Goal: Task Accomplishment & Management: Use online tool/utility

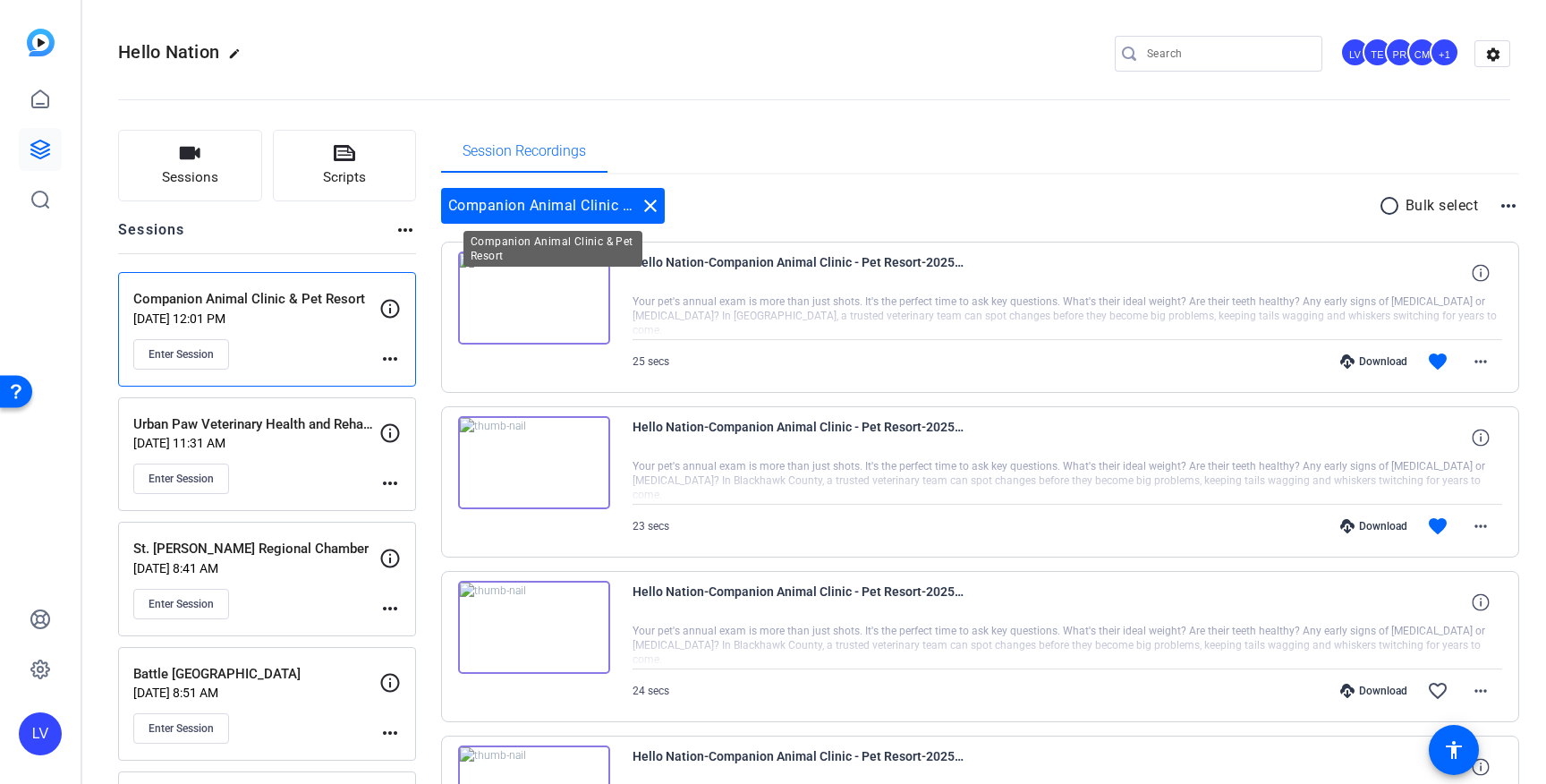
click at [647, 208] on mat-icon "close" at bounding box center [650, 206] width 21 height 21
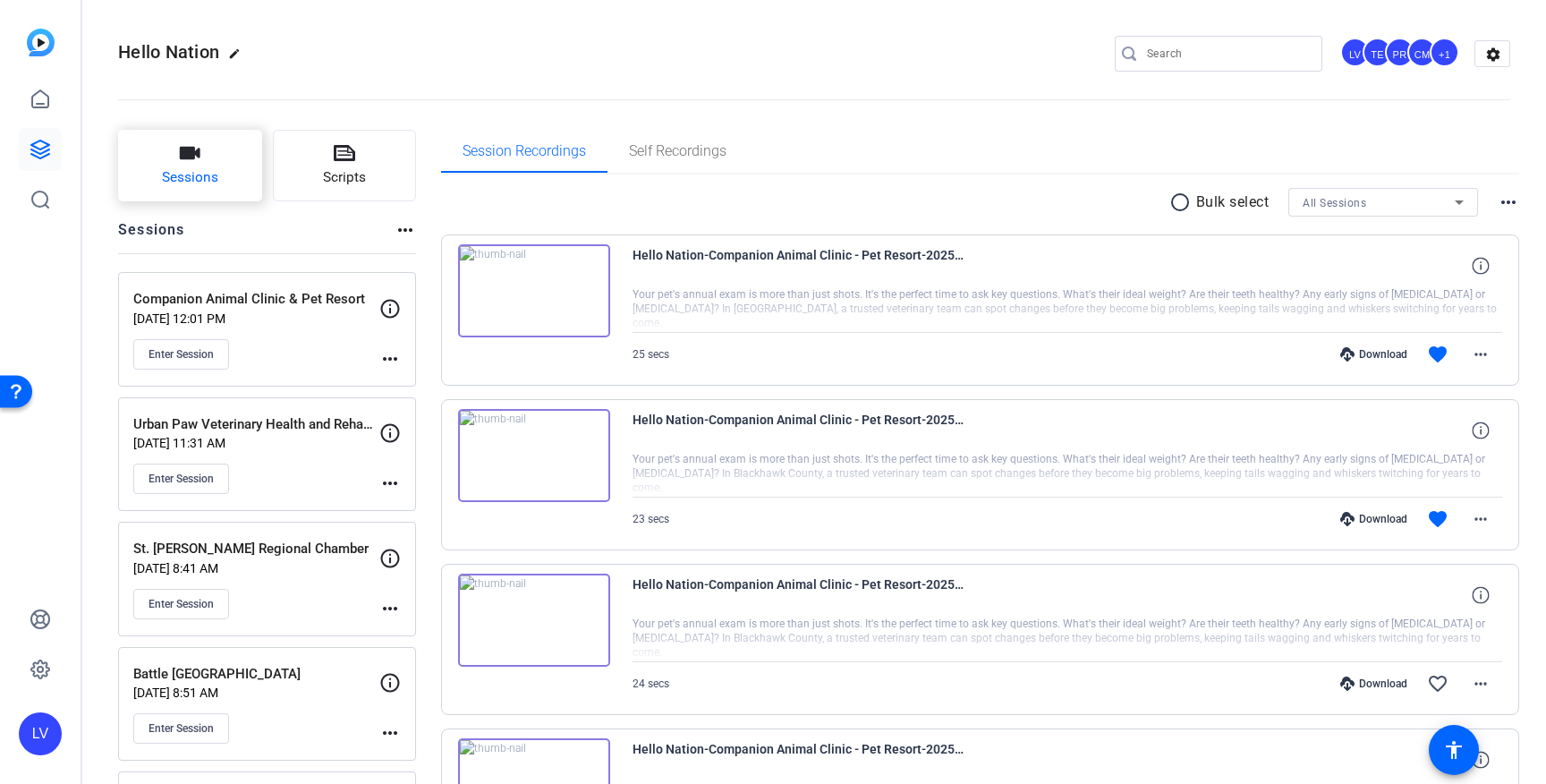
click at [219, 190] on button "Sessions" at bounding box center [190, 166] width 144 height 72
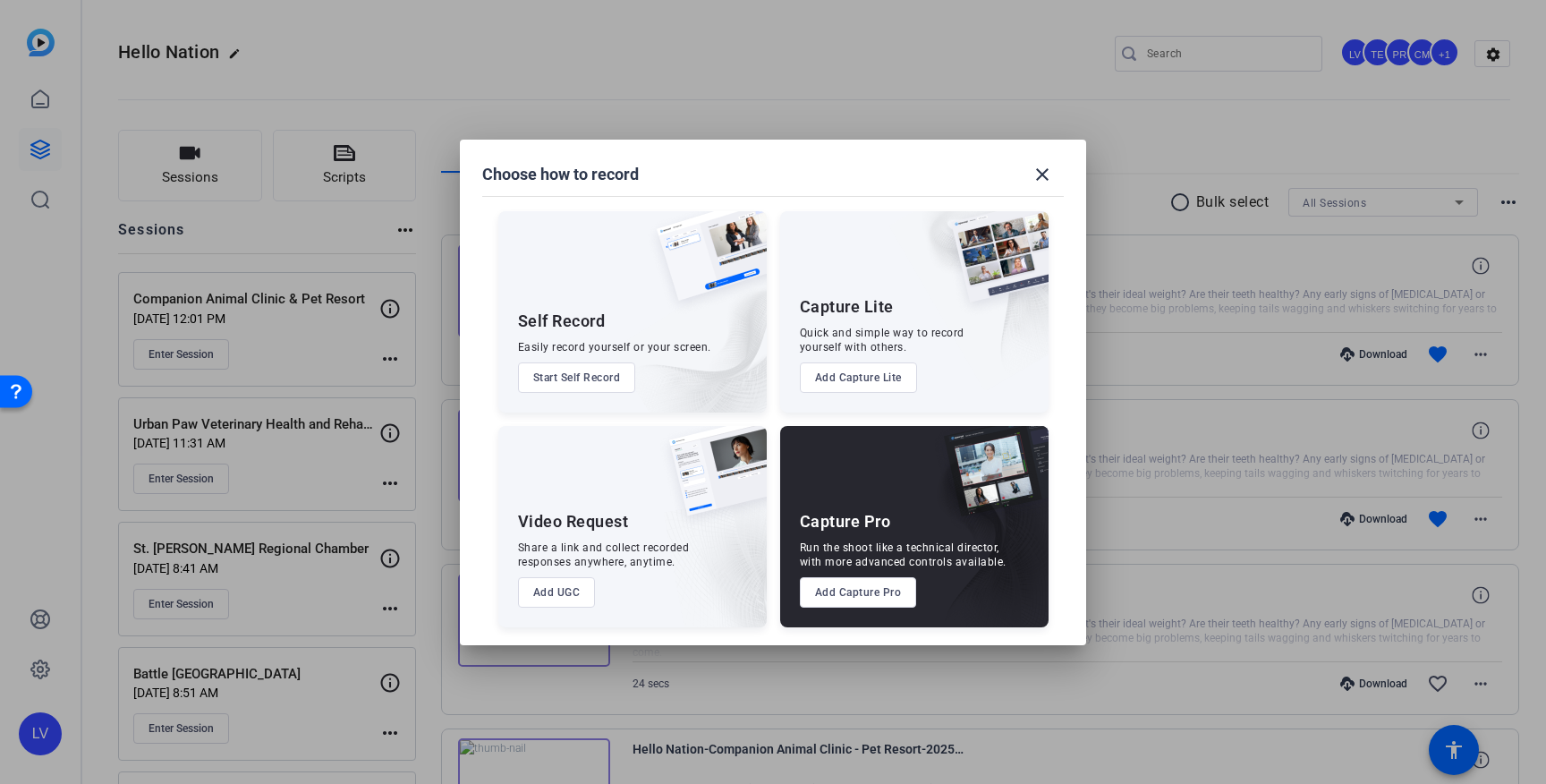
click at [868, 581] on button "Add Capture Pro" at bounding box center [858, 593] width 117 height 31
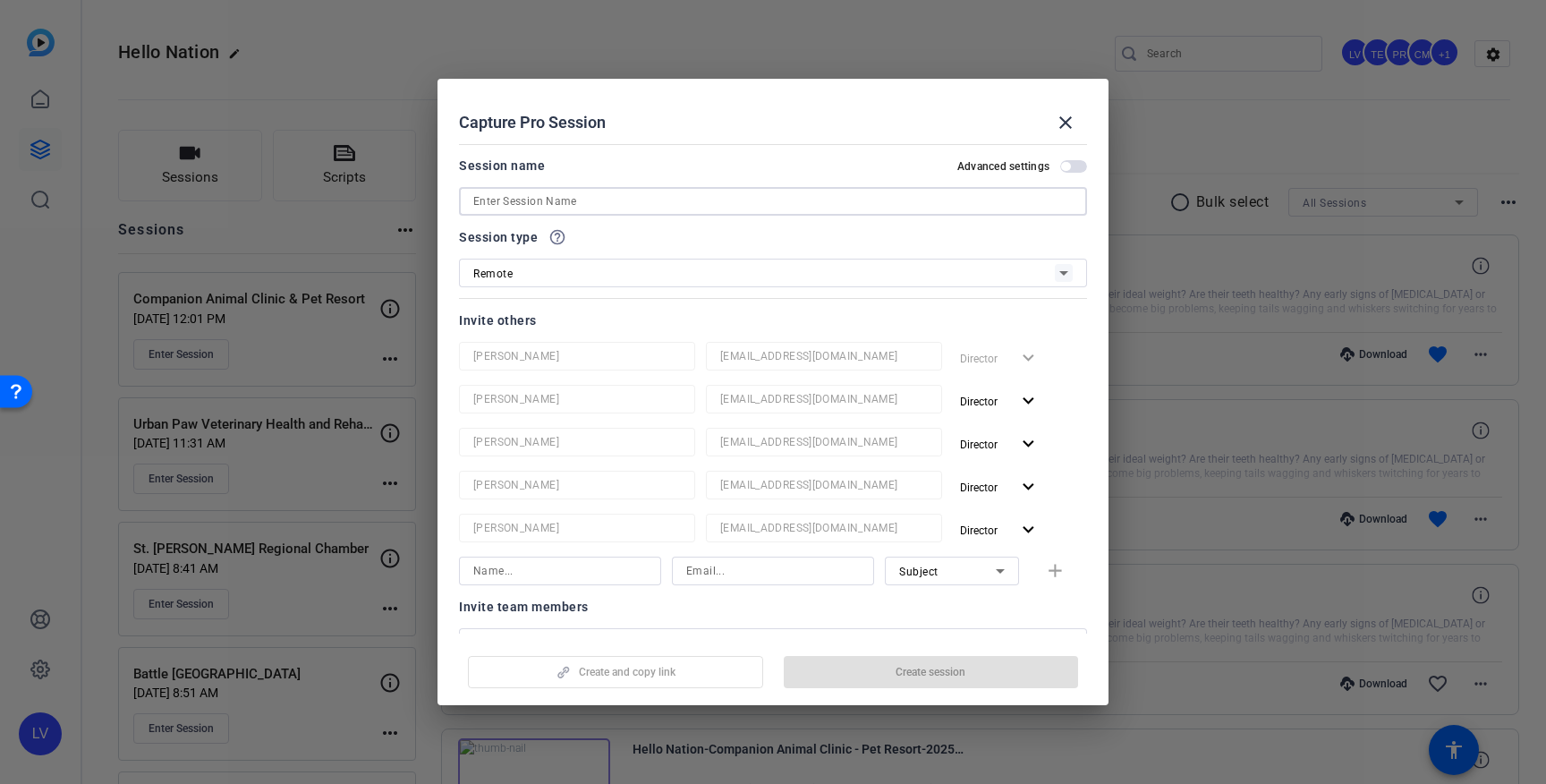
click at [670, 195] on input at bounding box center [773, 201] width 599 height 21
paste input "Honest Fred's Flooring"
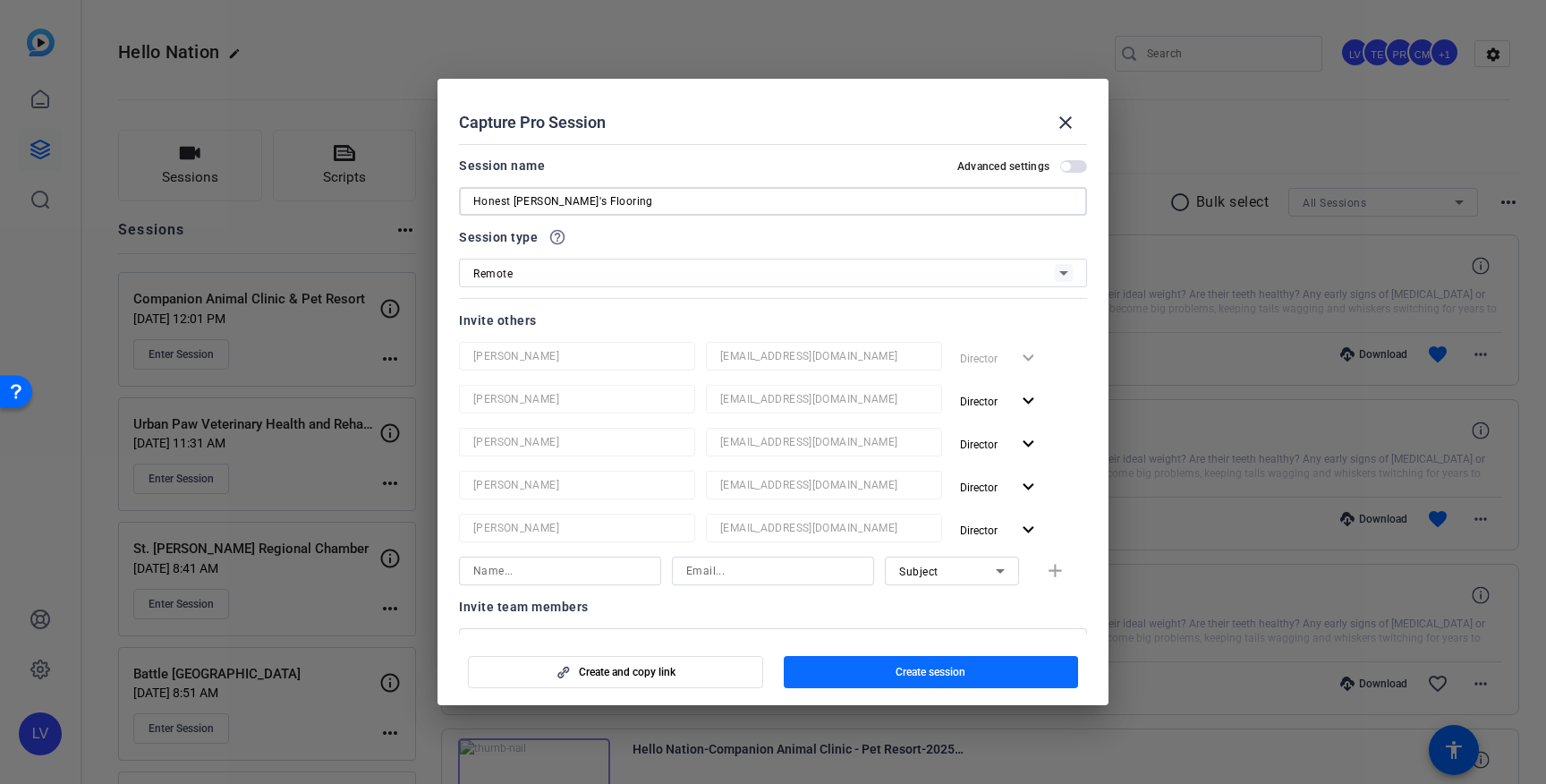
type input "Honest Fred's Flooring"
click at [889, 676] on span "button" at bounding box center [931, 671] width 295 height 43
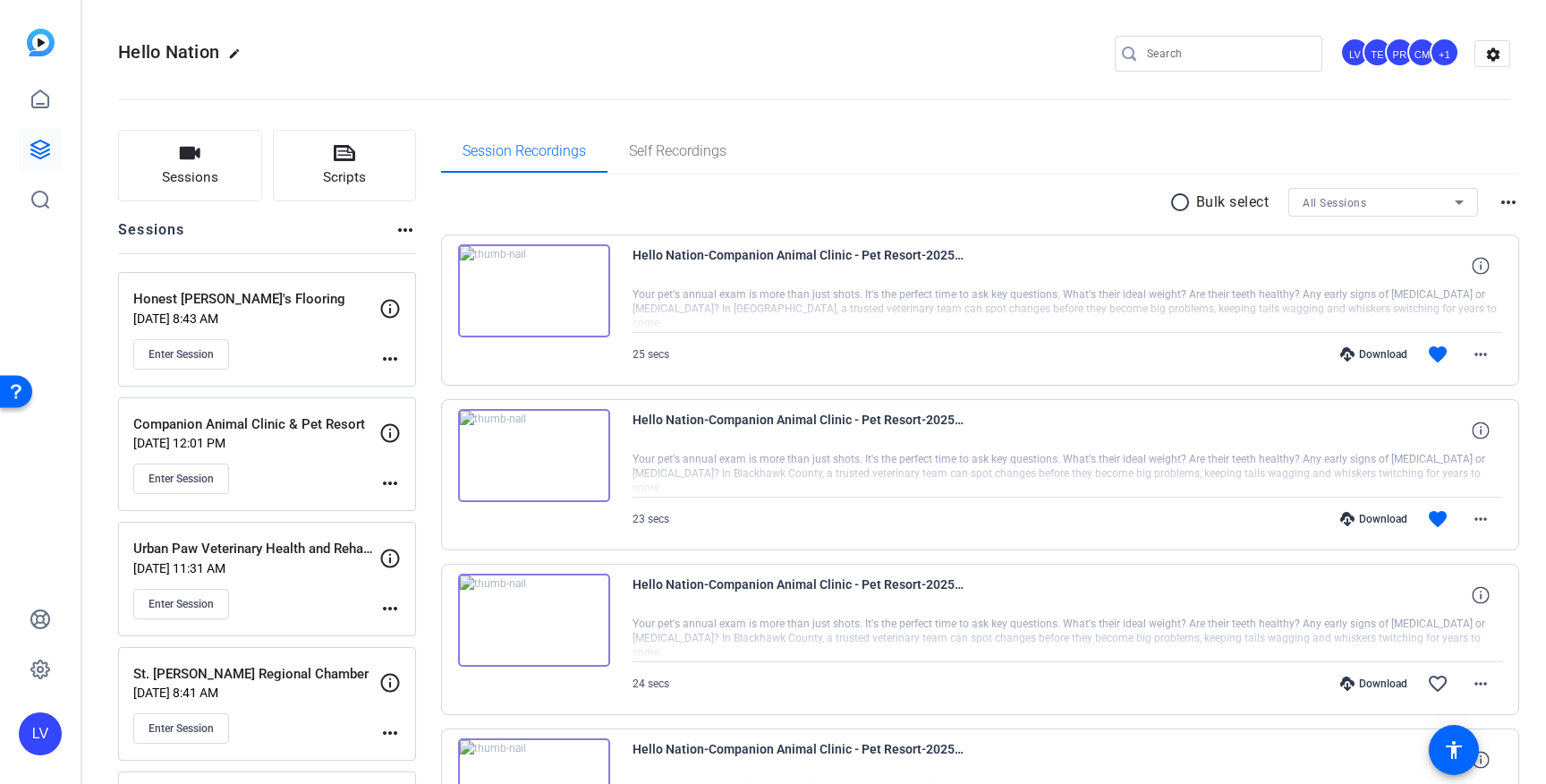
click at [384, 358] on mat-icon "more_horiz" at bounding box center [390, 359] width 21 height 21
click at [431, 388] on span "Edit Session" at bounding box center [434, 385] width 81 height 21
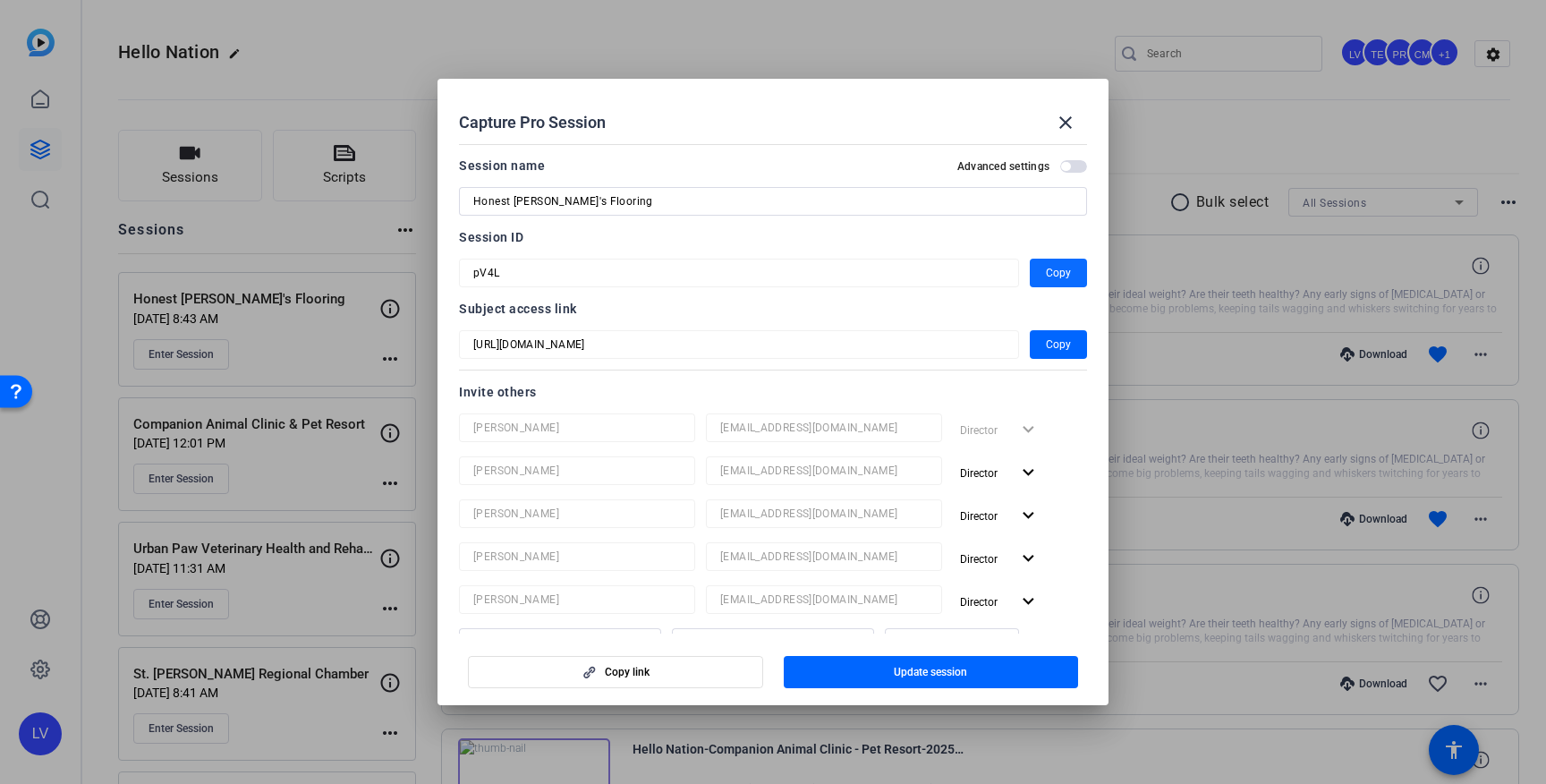
click at [1051, 279] on span "Copy" at bounding box center [1058, 273] width 25 height 21
click at [1051, 121] on span at bounding box center [1065, 123] width 43 height 43
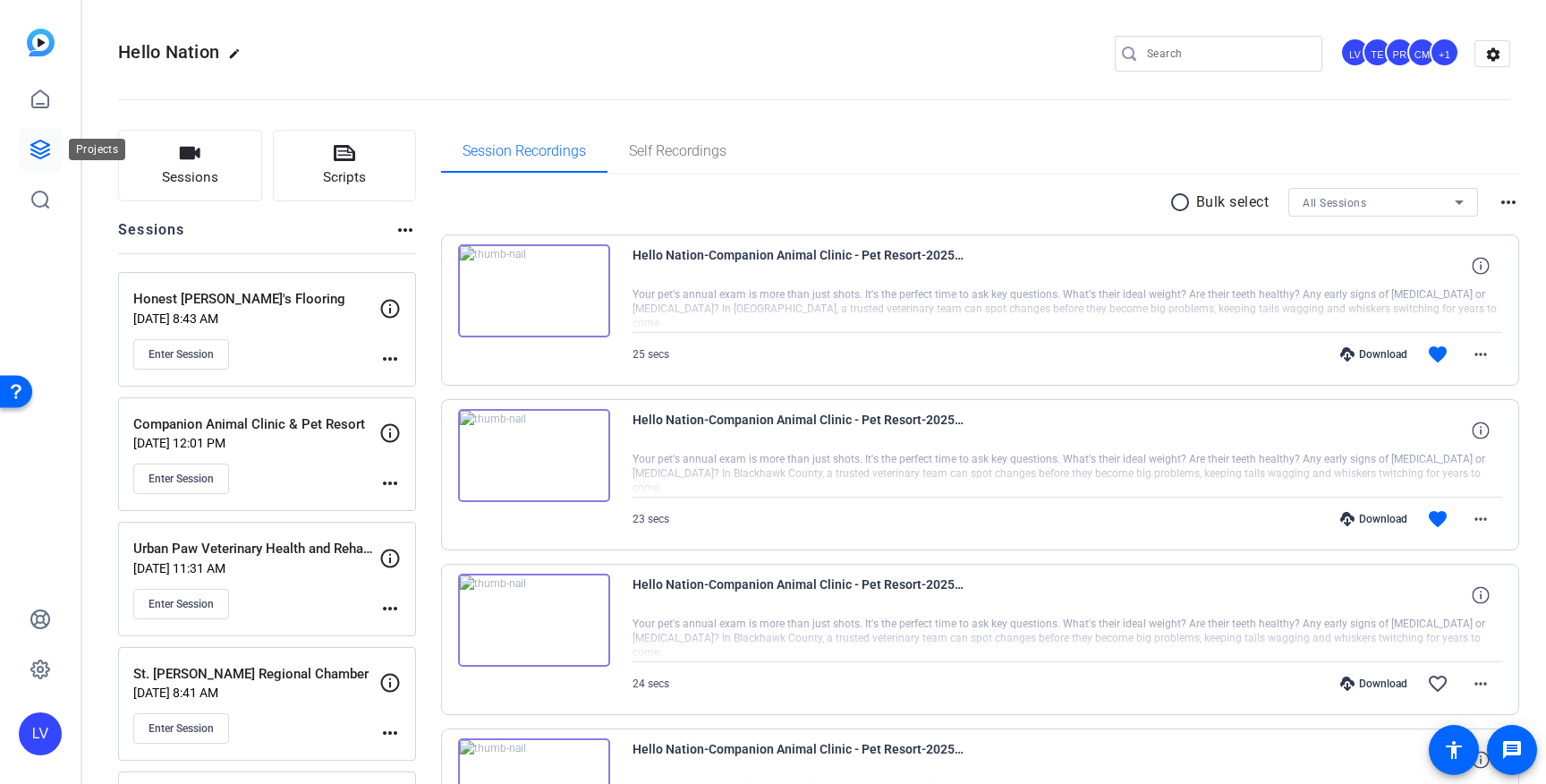
click at [43, 154] on icon at bounding box center [40, 149] width 21 height 21
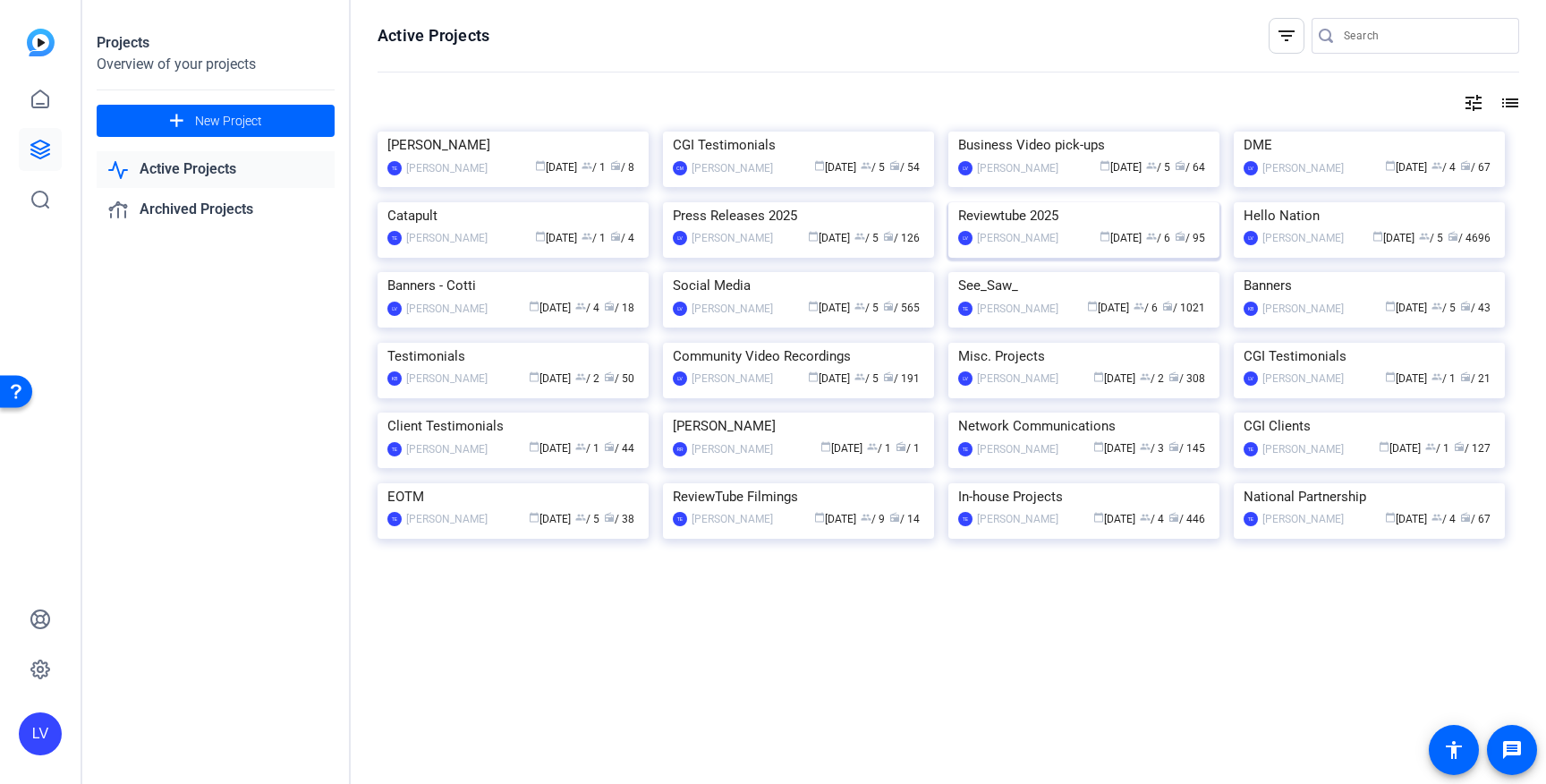
click at [1050, 202] on img at bounding box center [1084, 202] width 271 height 0
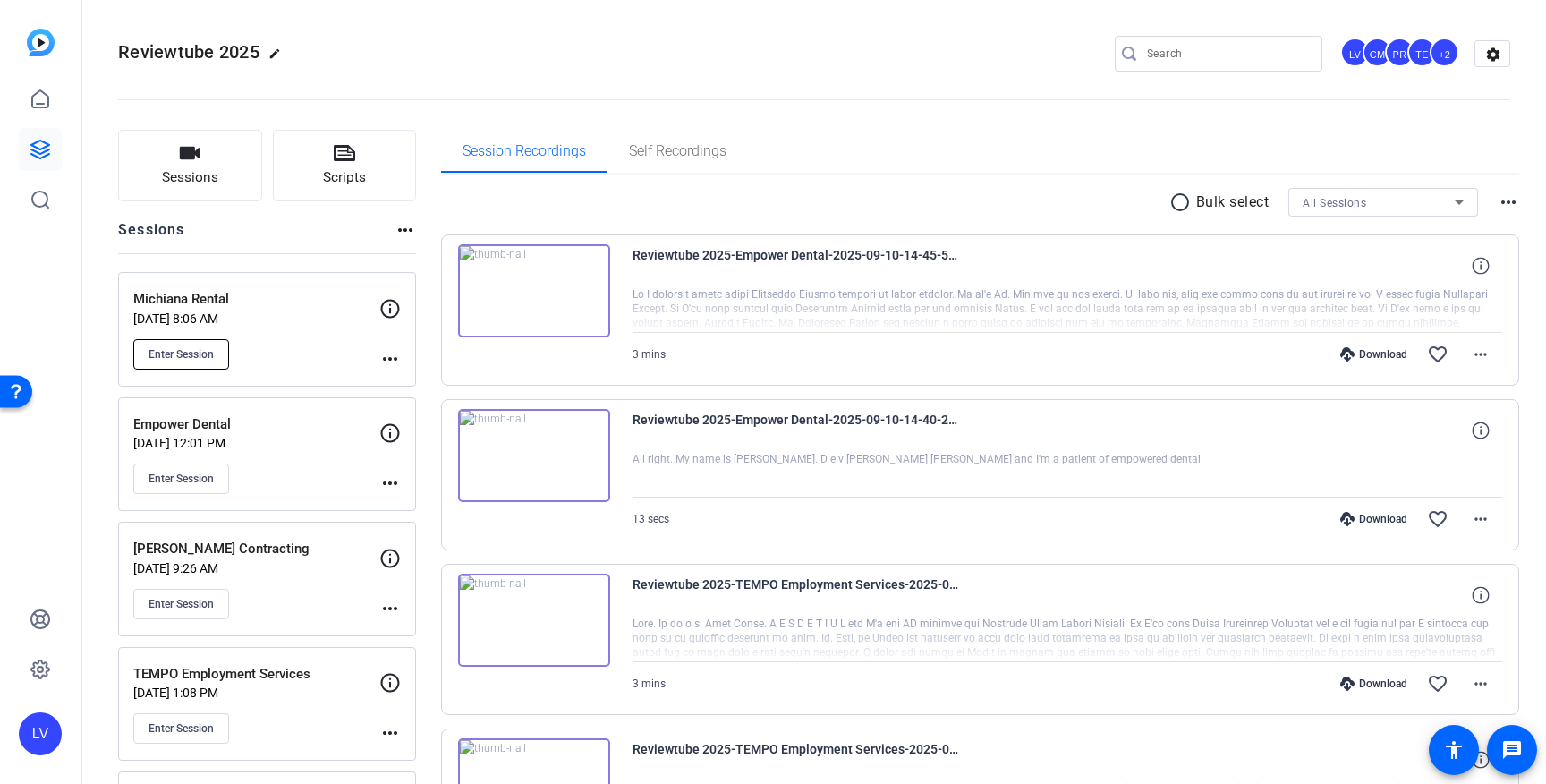
click at [176, 358] on span "Enter Session" at bounding box center [181, 354] width 65 height 14
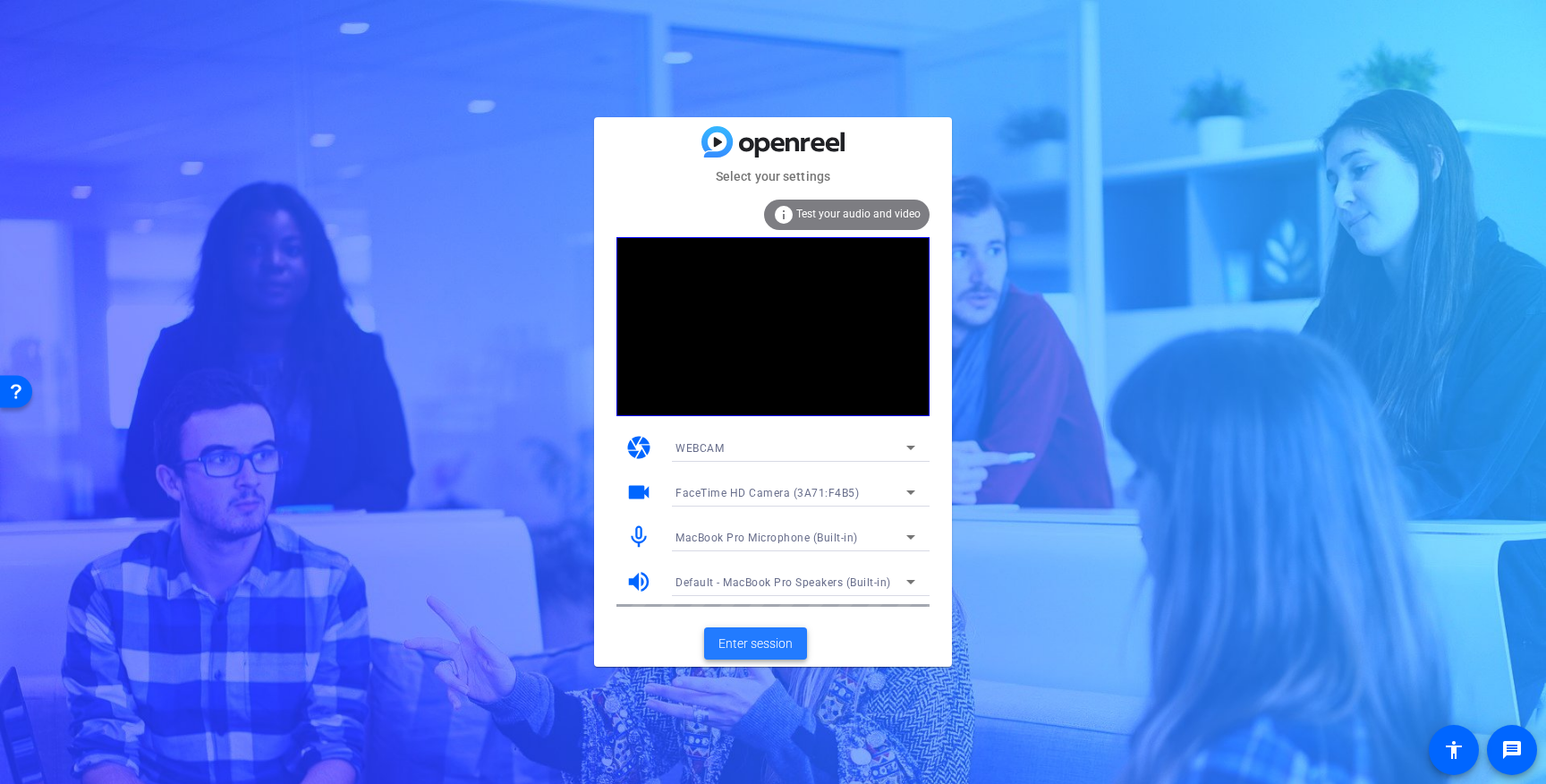
click at [761, 638] on span "Enter session" at bounding box center [755, 644] width 75 height 19
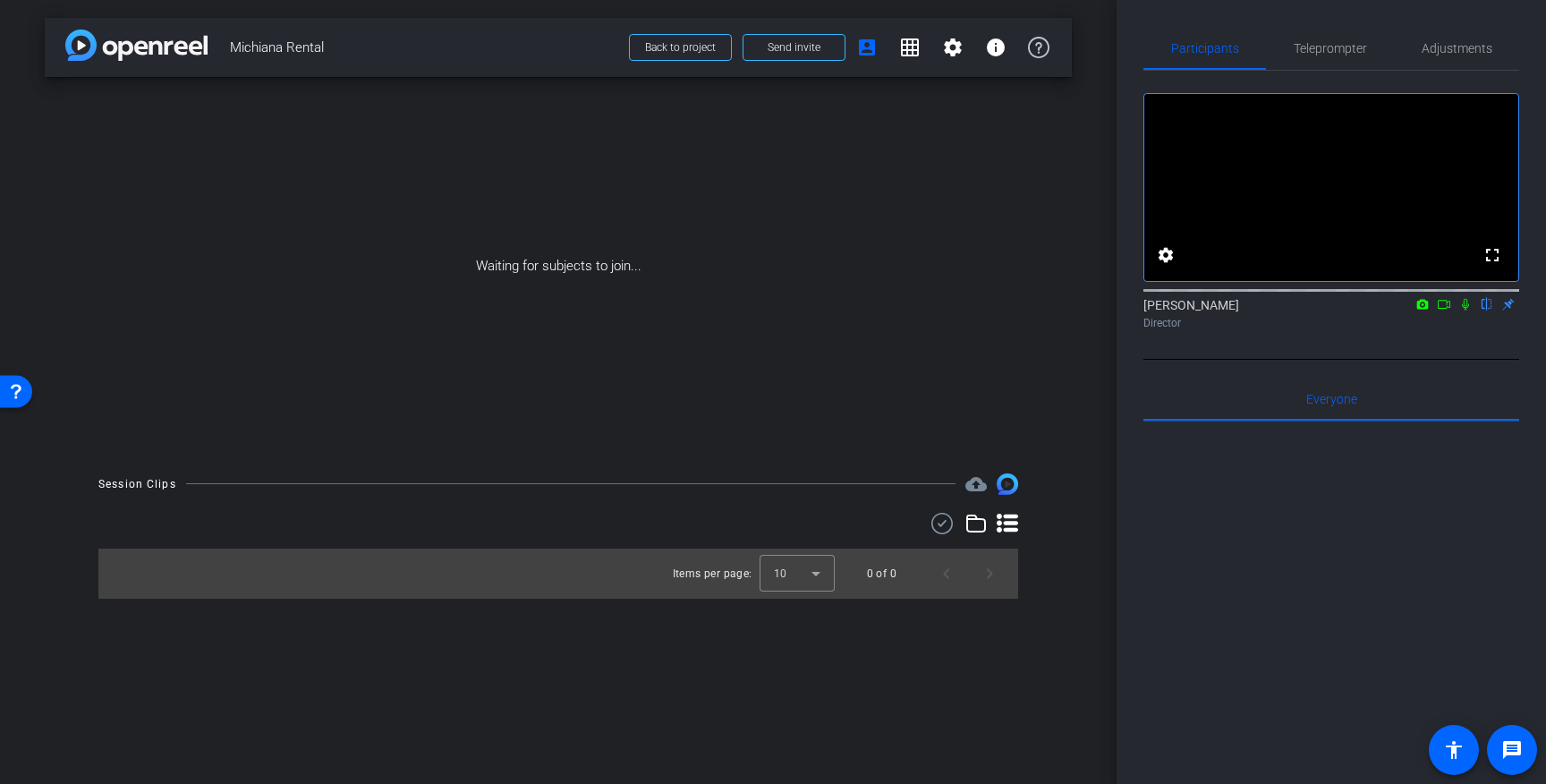
click at [1126, 188] on div "Participants Teleprompter Adjustments fullscreen settings Louis Voss flip Direc…" at bounding box center [1331, 392] width 430 height 784
